Goal: Check status: Check status

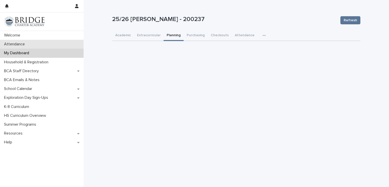
click at [35, 40] on div "Attendance" at bounding box center [42, 44] width 84 height 9
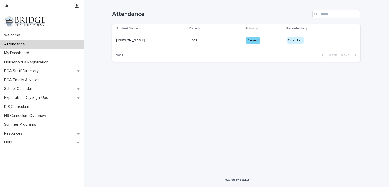
click at [142, 44] on div "[PERSON_NAME] [PERSON_NAME]" at bounding box center [151, 40] width 70 height 8
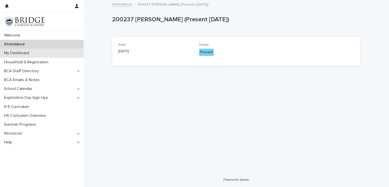
click at [43, 55] on div "My Dashboard" at bounding box center [42, 53] width 84 height 9
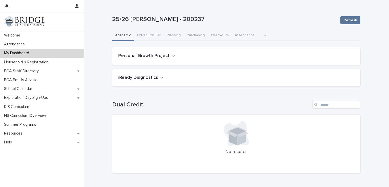
click at [135, 53] on h2 "Personal Growth Project" at bounding box center [143, 56] width 51 height 6
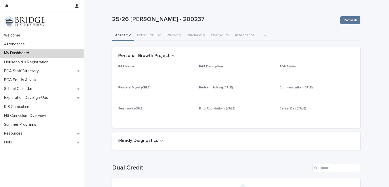
click at [135, 53] on h2 "Personal Growth Project" at bounding box center [143, 56] width 51 height 6
